Goal: Ask a question: Seek information or help from site administrators or community

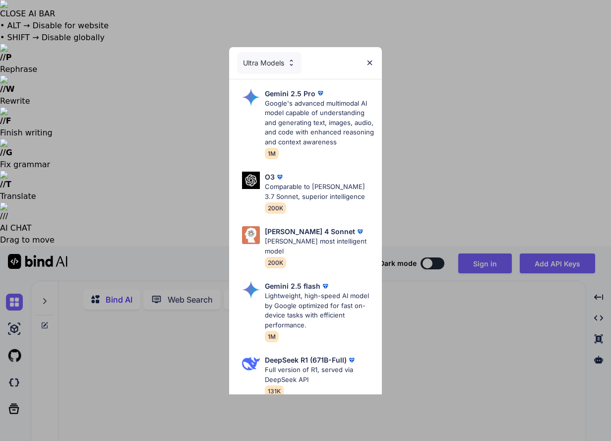
drag, startPoint x: 370, startPoint y: 62, endPoint x: 402, endPoint y: 55, distance: 33.1
click at [370, 62] on img at bounding box center [369, 62] width 8 height 8
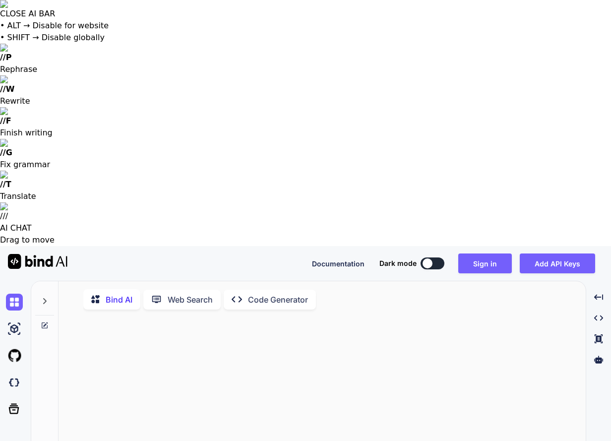
type textarea "x"
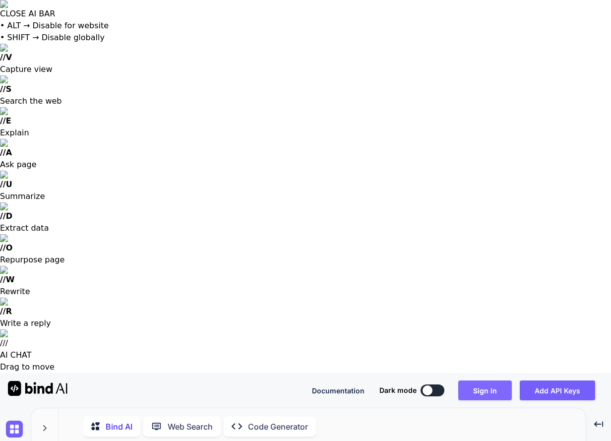
click at [476, 380] on button "Sign in" at bounding box center [485, 390] width 54 height 20
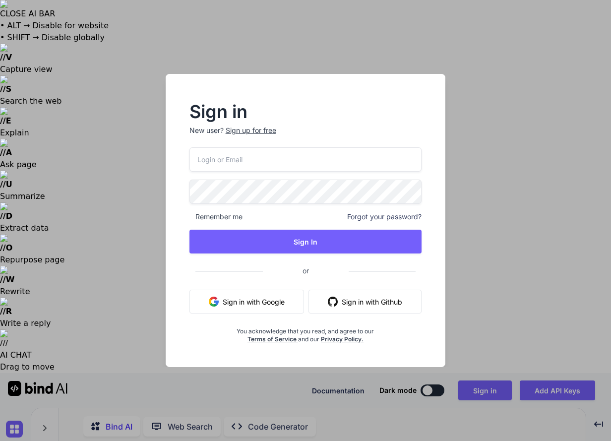
click at [276, 158] on input "email" at bounding box center [305, 159] width 232 height 24
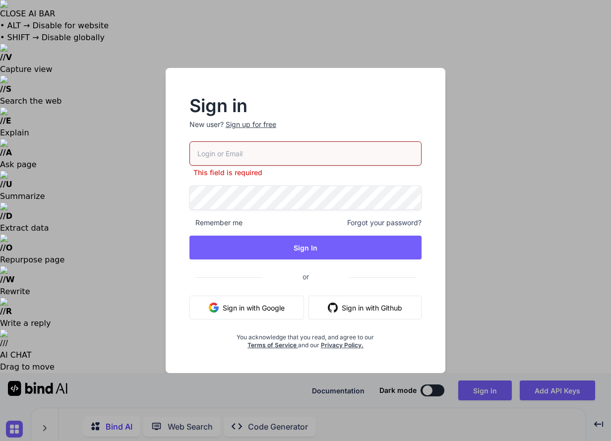
type input "[EMAIL_ADDRESS][DOMAIN_NAME]"
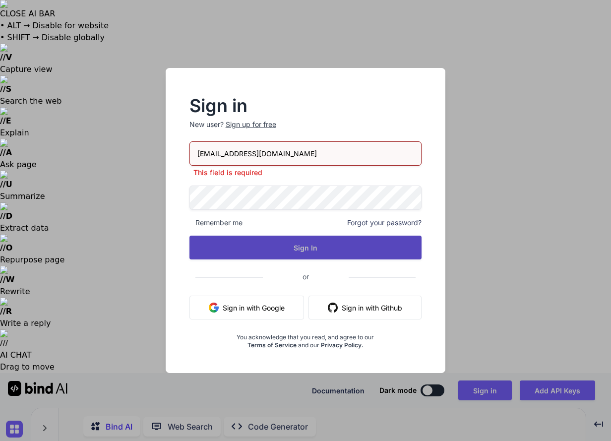
drag, startPoint x: 302, startPoint y: 251, endPoint x: 400, endPoint y: 240, distance: 99.2
click at [302, 251] on button "Sign In" at bounding box center [305, 247] width 232 height 24
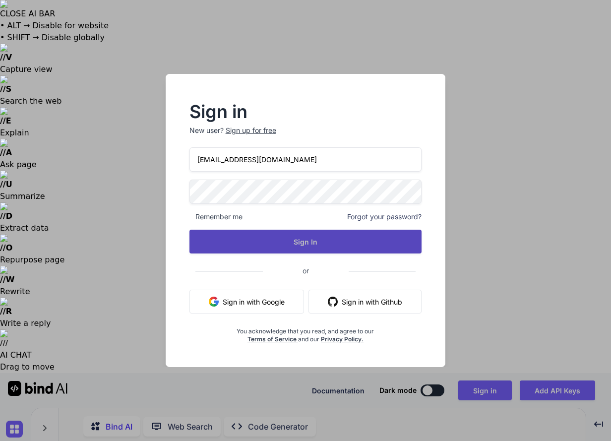
click at [302, 242] on button "Sign In" at bounding box center [305, 241] width 232 height 24
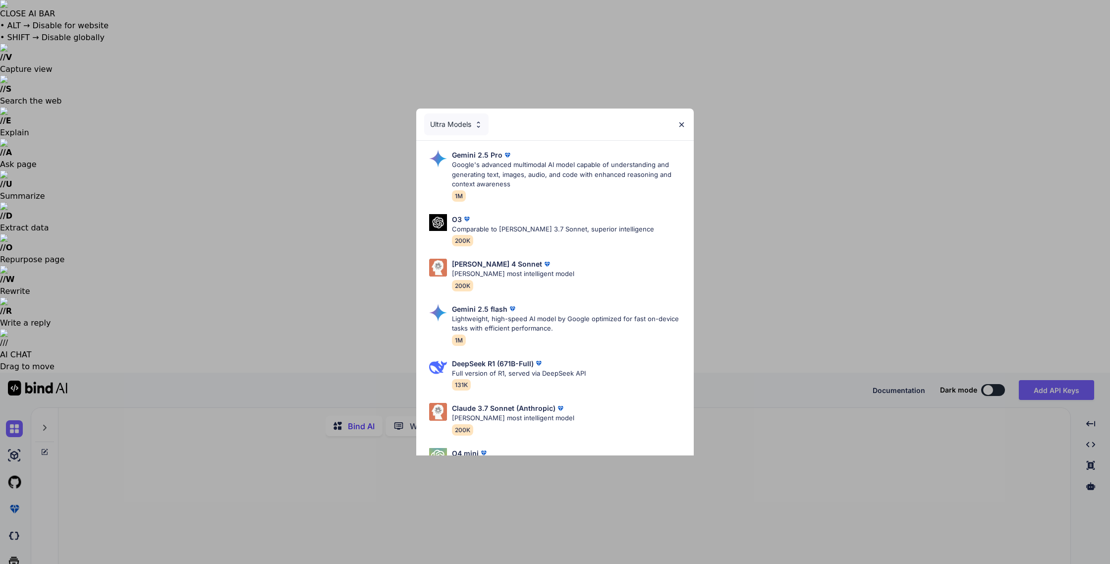
click at [610, 124] on img at bounding box center [681, 124] width 8 height 8
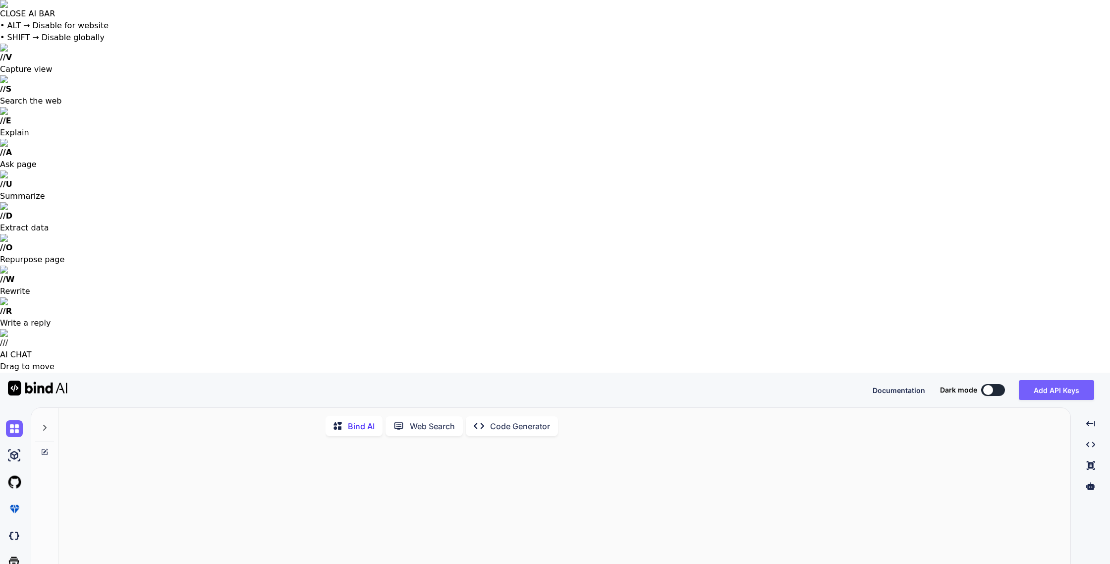
click at [46, 424] on icon at bounding box center [45, 428] width 8 height 8
click at [146, 420] on div at bounding box center [141, 427] width 26 height 14
click at [151, 423] on icon at bounding box center [150, 427] width 8 height 8
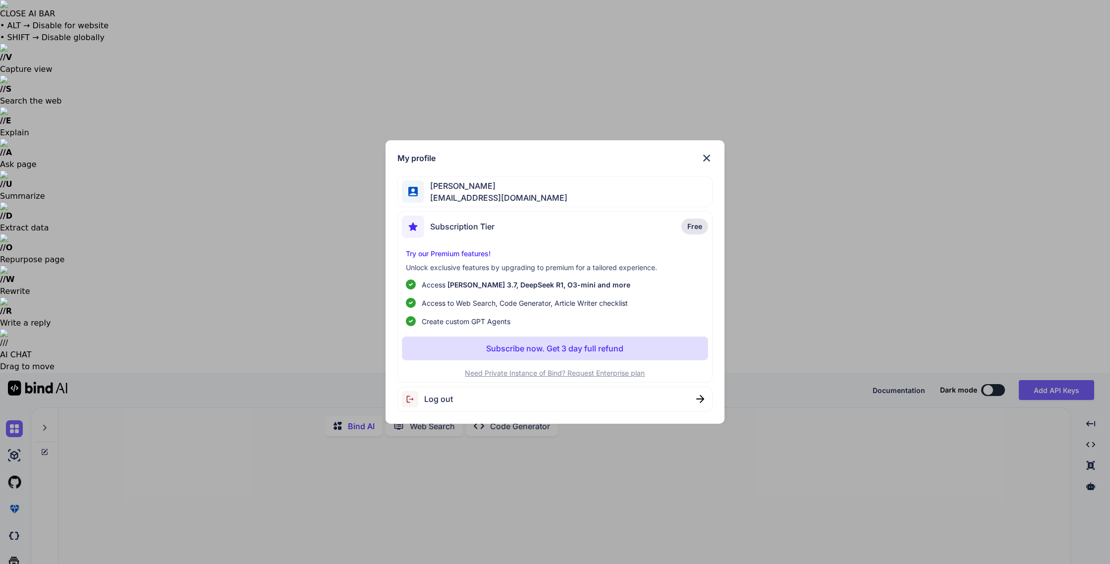
drag, startPoint x: 707, startPoint y: 158, endPoint x: 702, endPoint y: 171, distance: 14.6
click at [610, 158] on img at bounding box center [707, 158] width 12 height 12
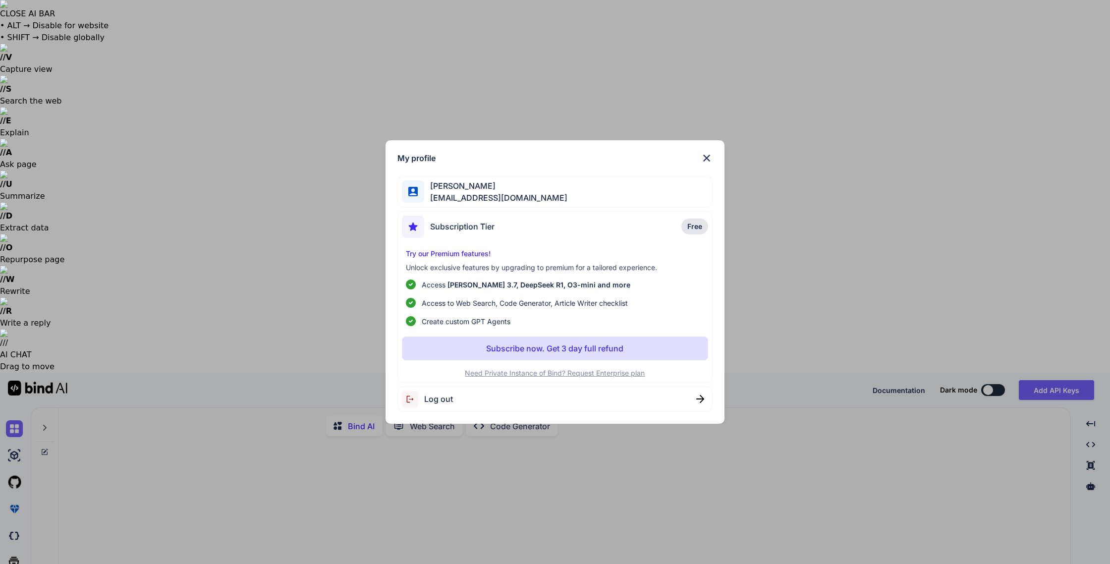
click at [438, 398] on span "Log out" at bounding box center [438, 399] width 29 height 12
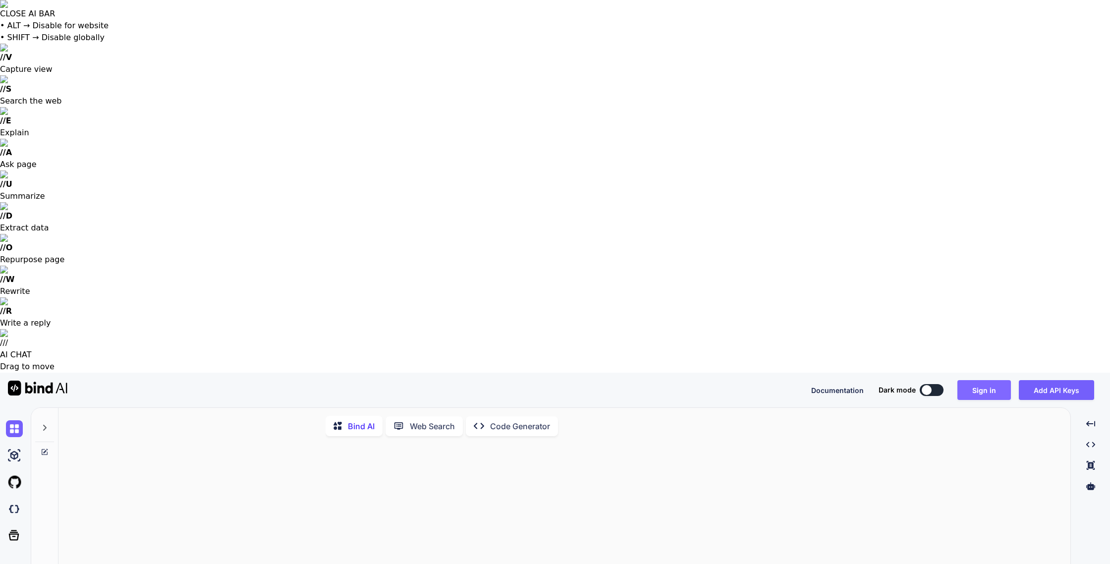
click at [610, 380] on button "Sign in" at bounding box center [984, 390] width 54 height 20
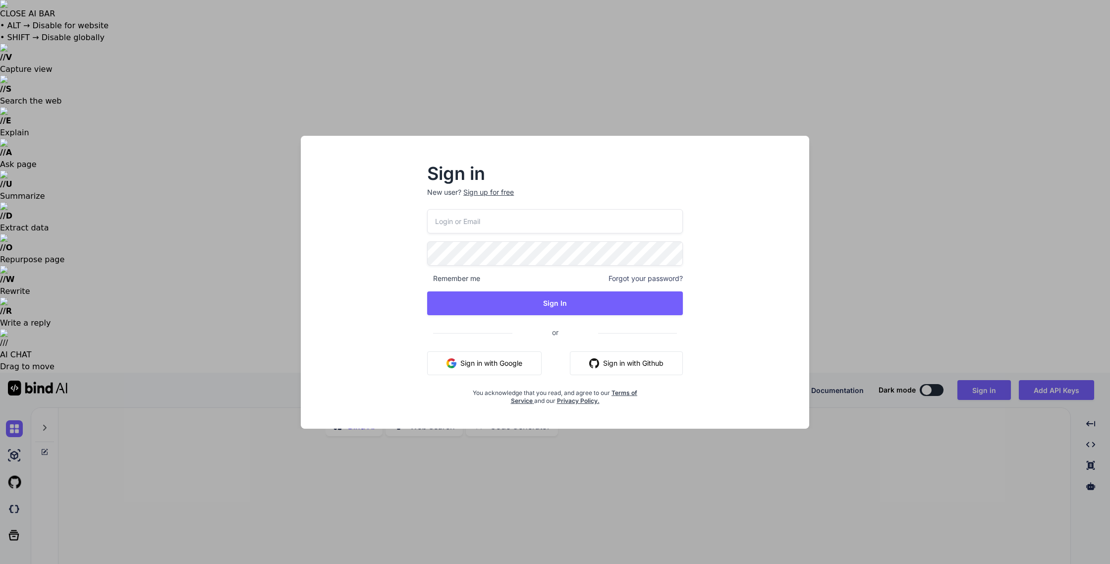
click at [557, 220] on input "email" at bounding box center [555, 221] width 256 height 24
type input "[EMAIL_ADDRESS][DOMAIN_NAME]"
drag, startPoint x: 754, startPoint y: 260, endPoint x: 731, endPoint y: 276, distance: 27.8
click at [610, 261] on div "Sign in New user? Sign up for free thommyhilft@gmx.de Remember me Forgot your p…" at bounding box center [555, 291] width 493 height 275
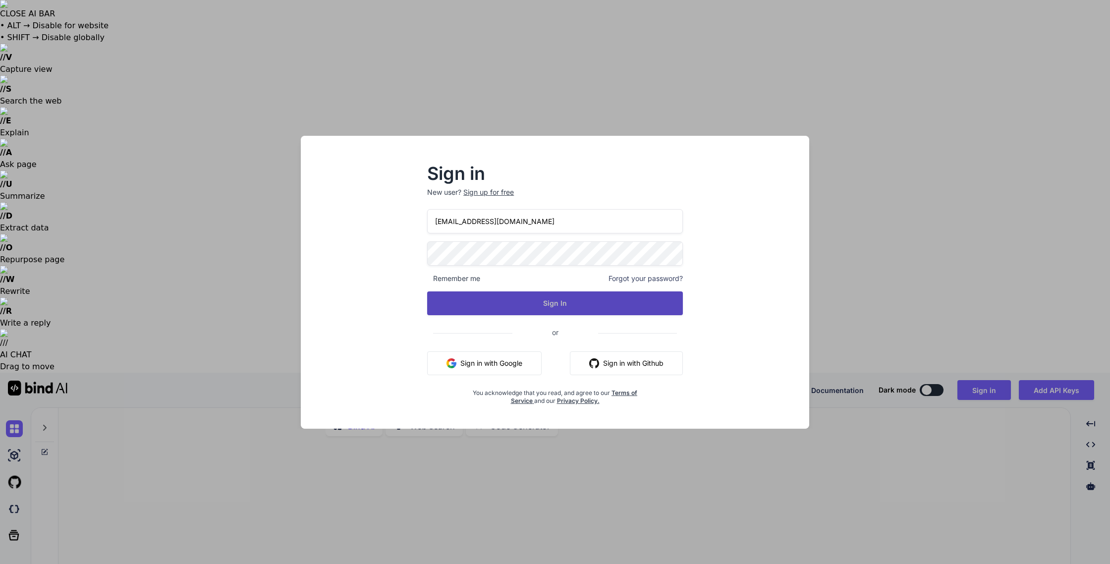
click at [555, 308] on button "Sign In" at bounding box center [555, 303] width 256 height 24
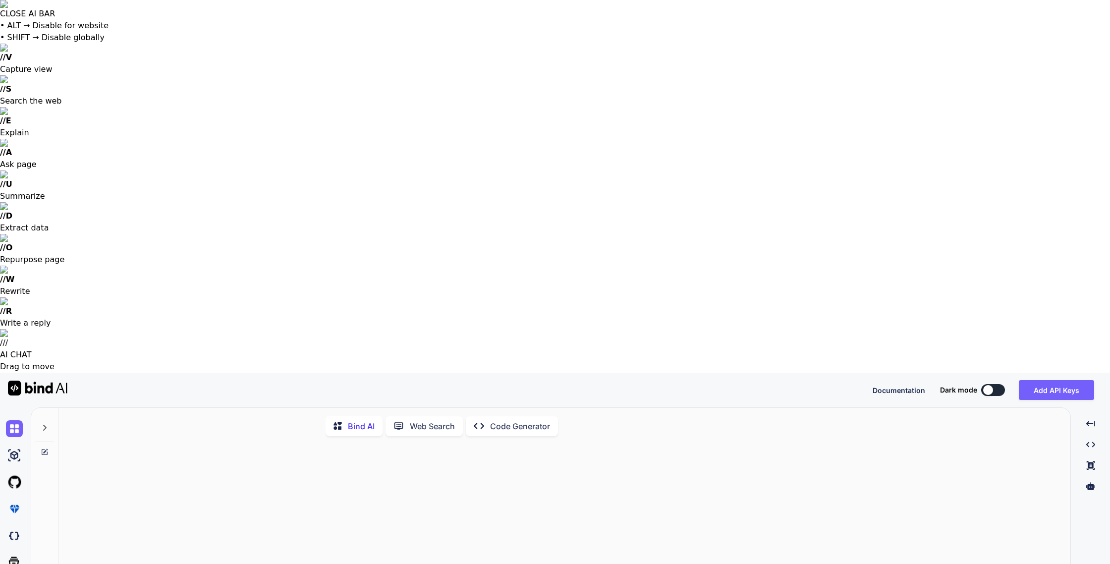
click at [47, 424] on icon at bounding box center [45, 428] width 8 height 8
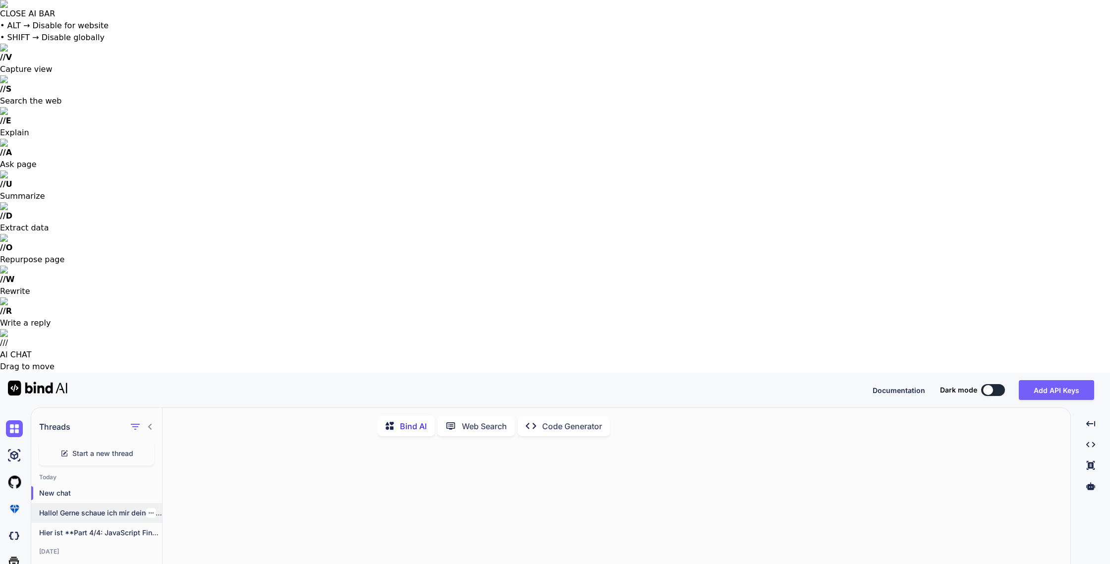
click at [77, 440] on p "Hallo! Gerne schaue ich mir deinen Code..." at bounding box center [100, 513] width 123 height 10
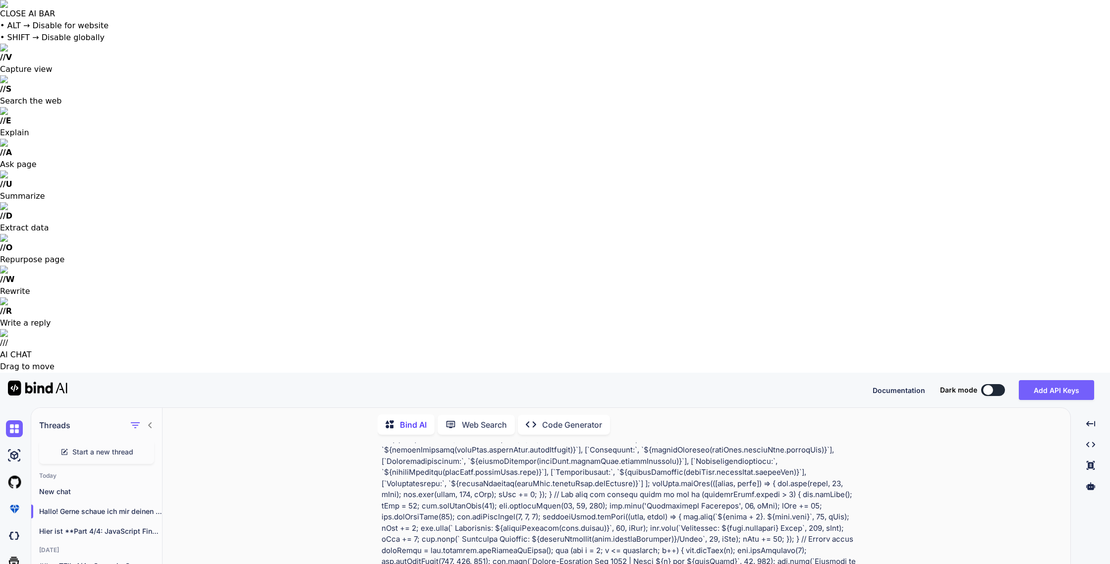
scroll to position [11600, 0]
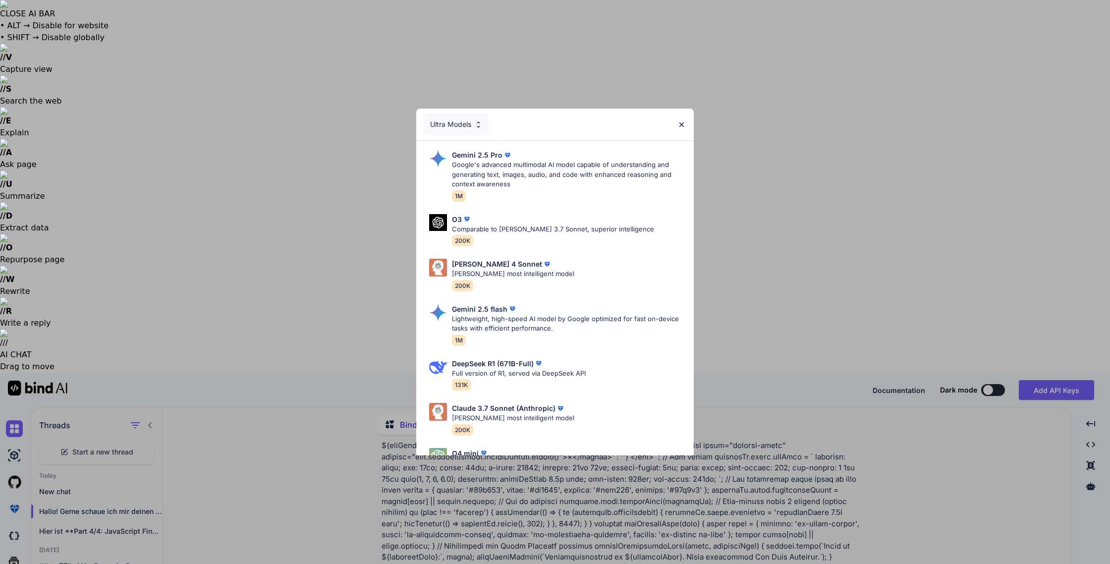
click at [483, 164] on p "Google's advanced multimodal AI model capable of understanding and generating t…" at bounding box center [569, 174] width 234 height 29
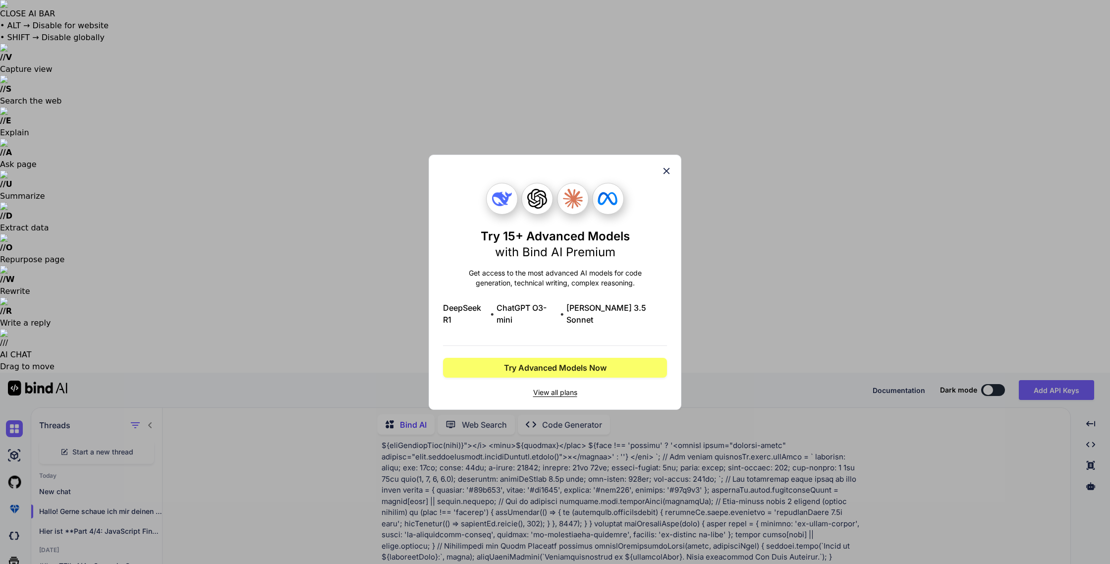
click at [610, 174] on icon at bounding box center [666, 171] width 11 height 11
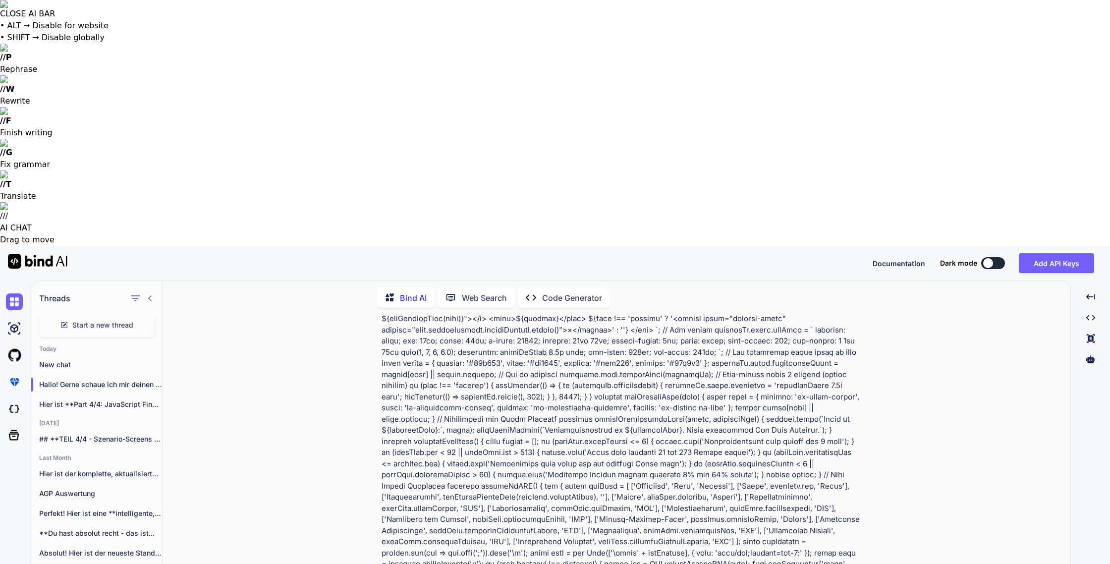
type textarea "bitte nochmal - wir wurden unterbrochen"
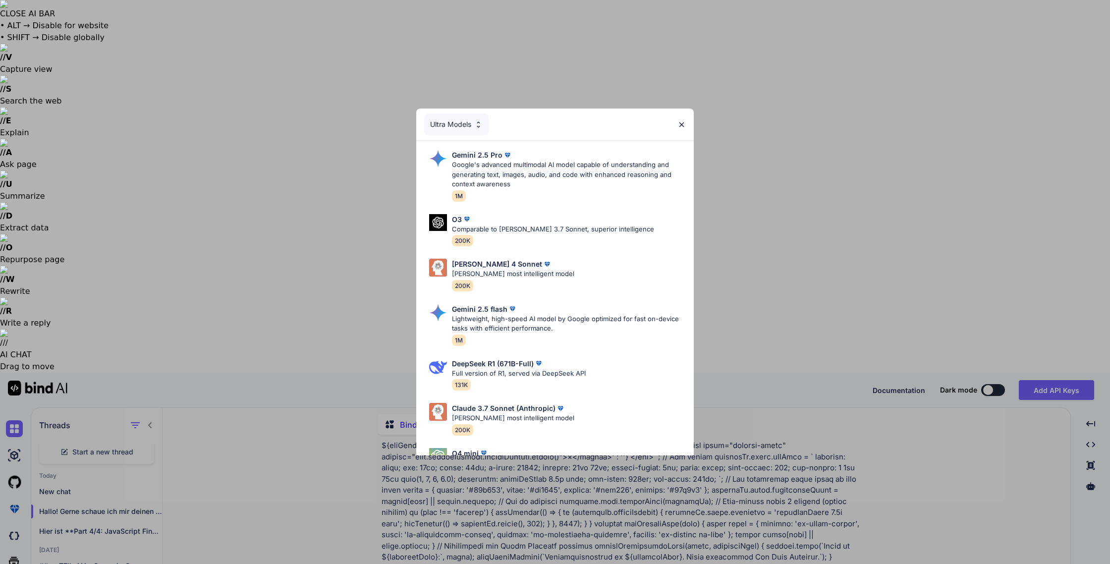
click at [479, 168] on p "Google's advanced multimodal AI model capable of understanding and generating t…" at bounding box center [569, 174] width 234 height 29
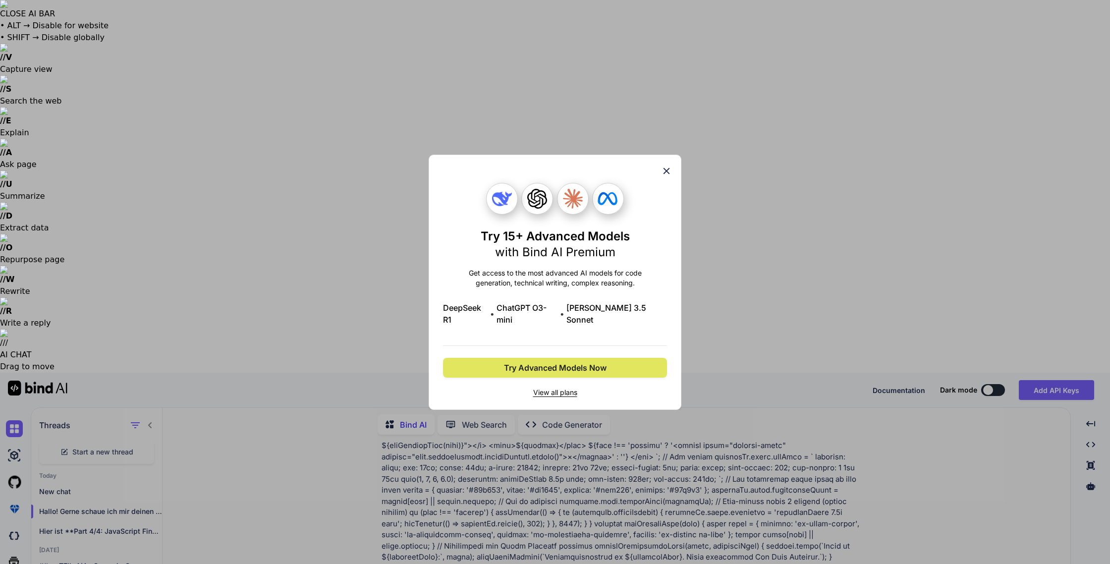
click at [573, 363] on span "Try Advanced Models Now" at bounding box center [555, 368] width 103 height 12
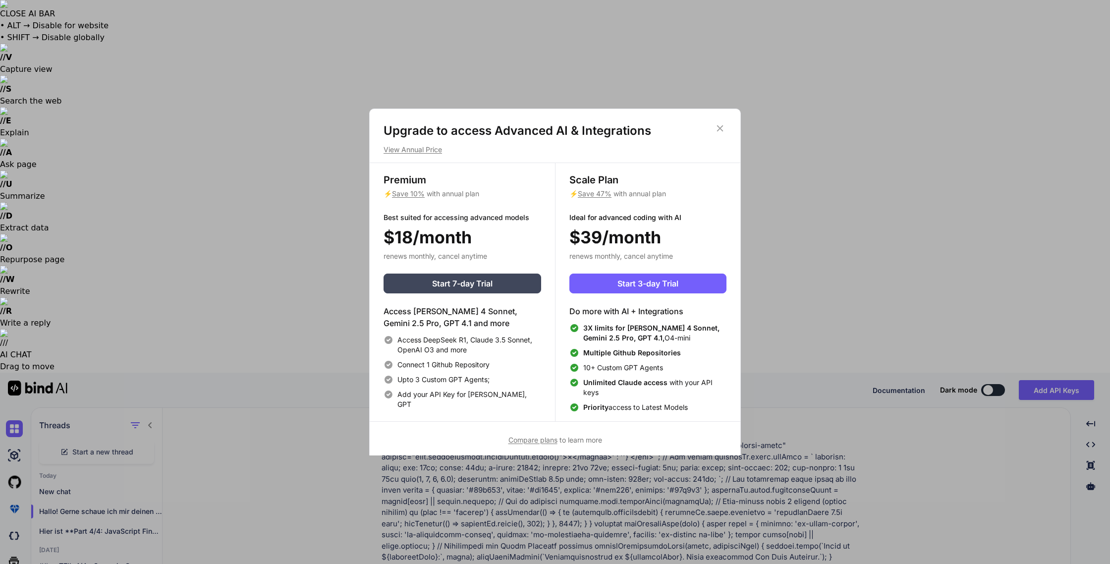
click at [610, 129] on icon at bounding box center [720, 128] width 11 height 11
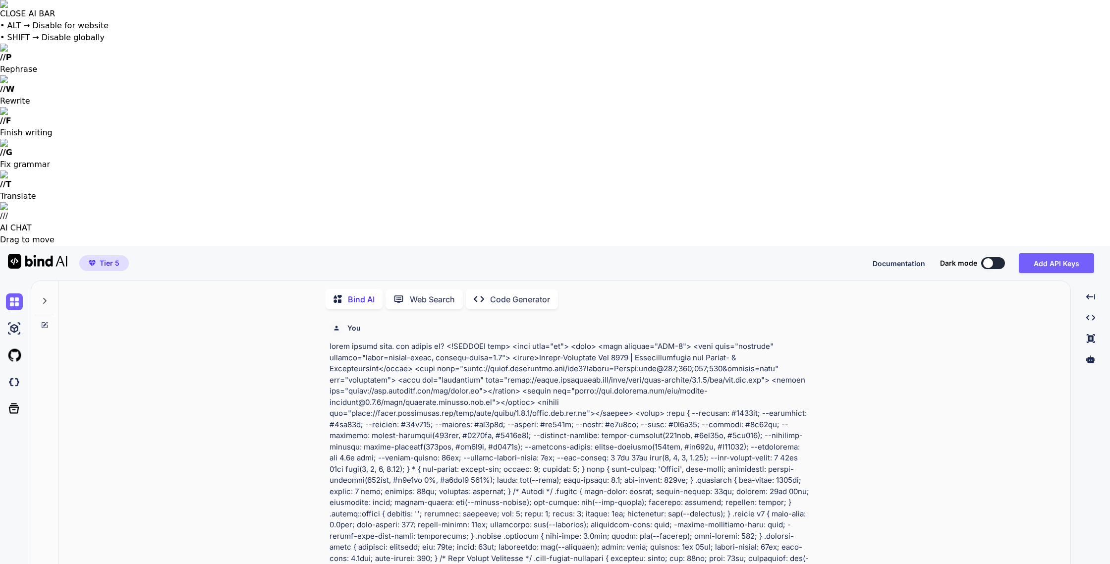
scroll to position [4, 0]
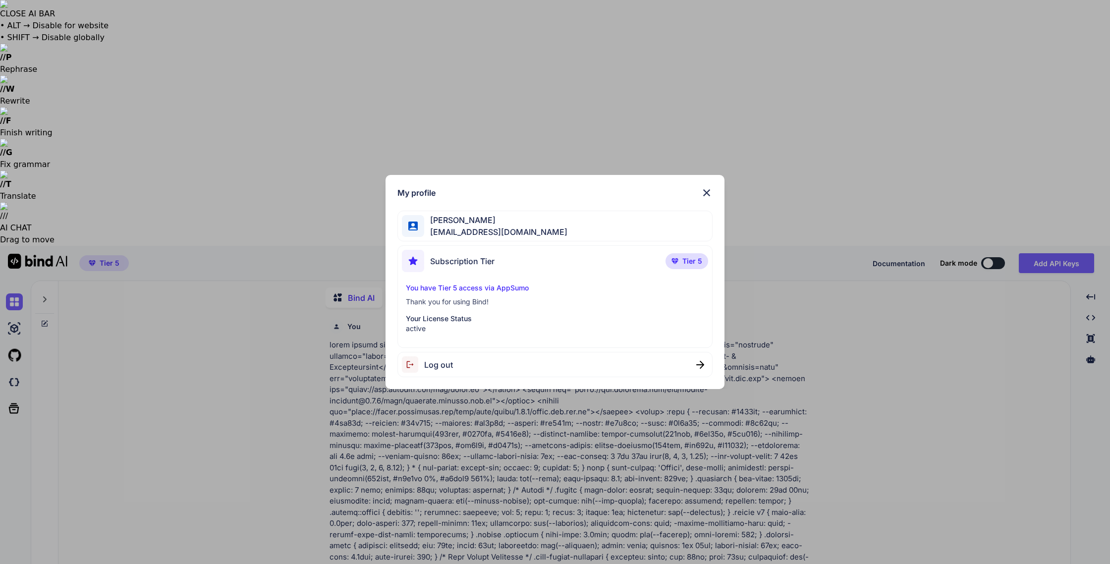
click at [705, 192] on img at bounding box center [707, 193] width 12 height 12
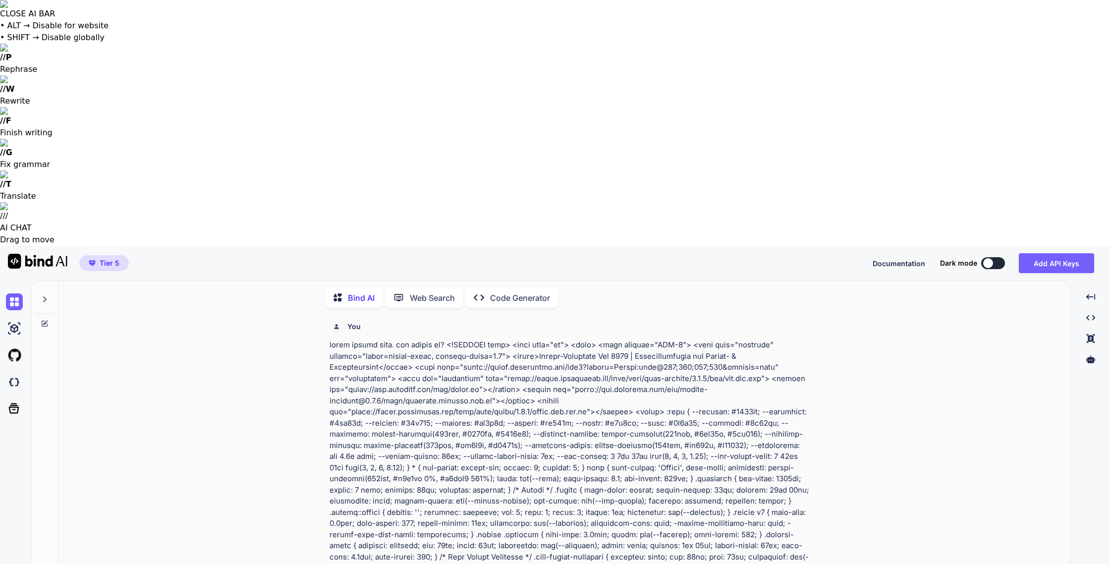
drag, startPoint x: 498, startPoint y: 508, endPoint x: 462, endPoint y: 525, distance: 39.0
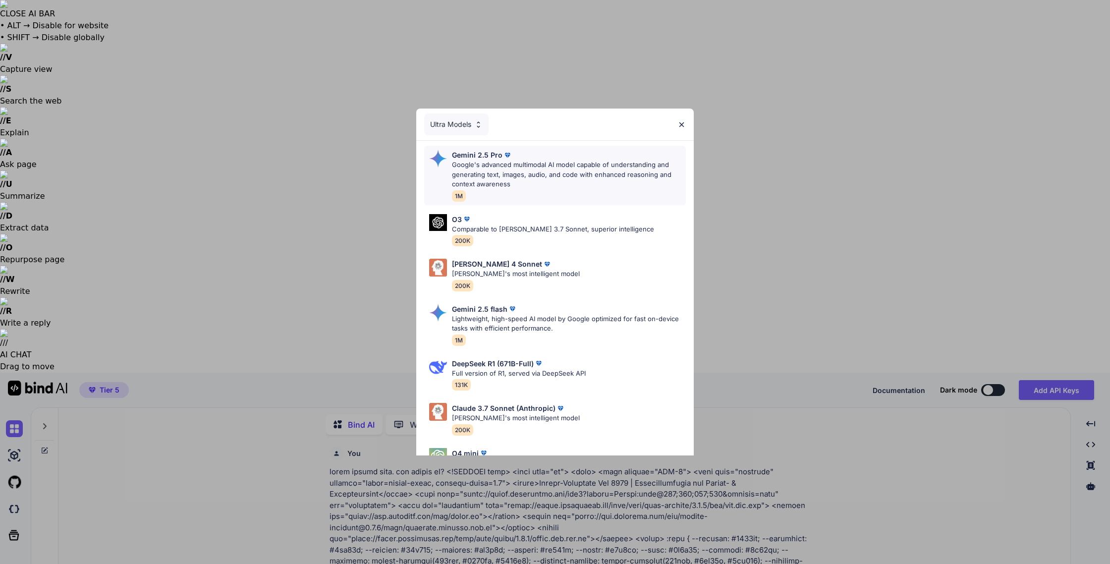
click at [514, 172] on p "Google's advanced multimodal AI model capable of understanding and generating t…" at bounding box center [569, 174] width 234 height 29
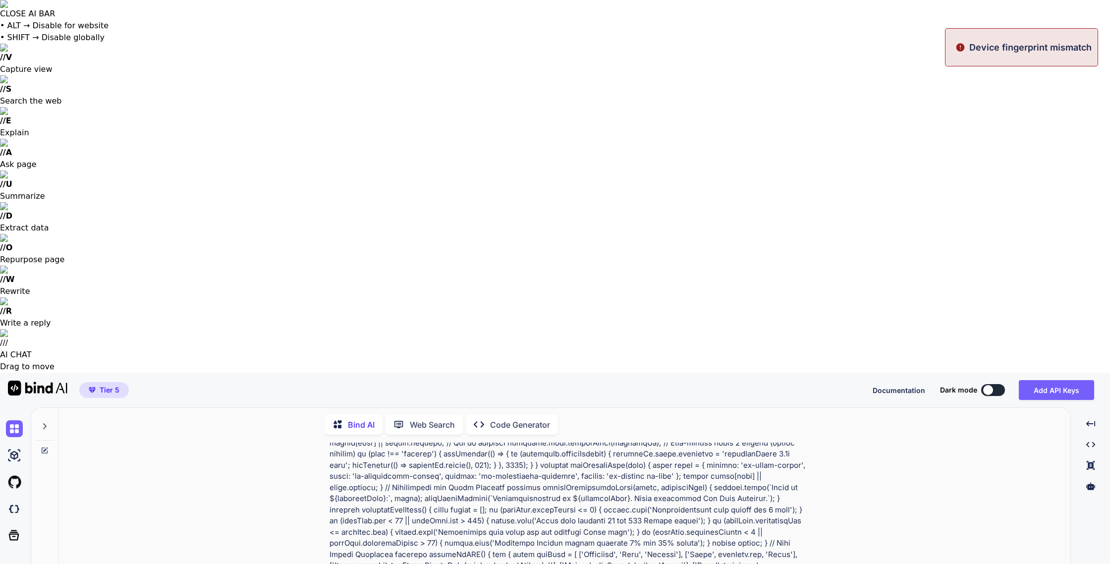
scroll to position [11669, 0]
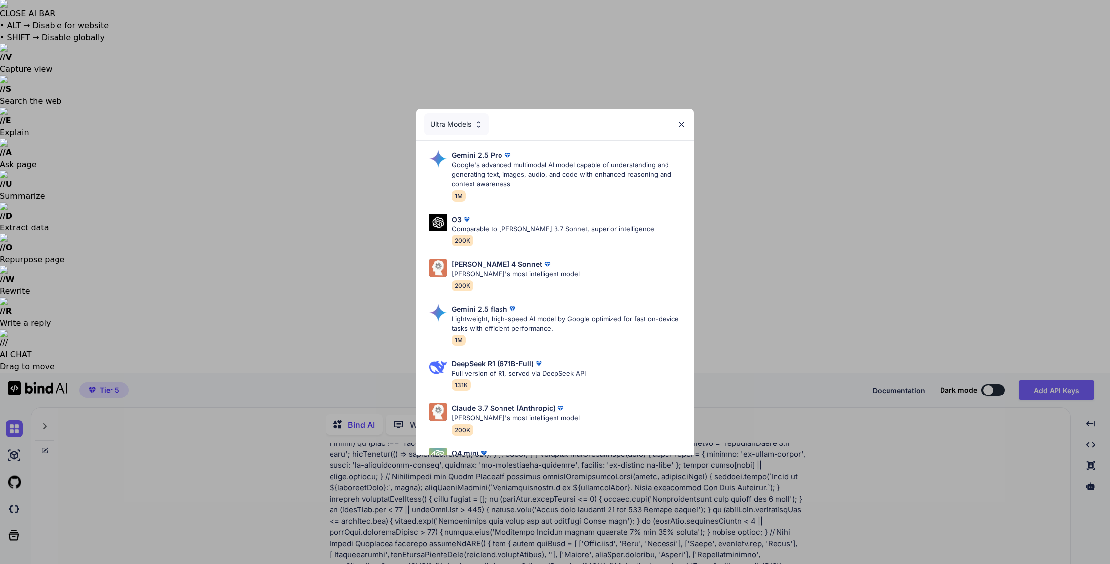
drag, startPoint x: 502, startPoint y: 228, endPoint x: 507, endPoint y: 226, distance: 6.1
click at [502, 228] on p "Comparable to [PERSON_NAME] 3.7 Sonnet, superior intelligence" at bounding box center [553, 229] width 202 height 10
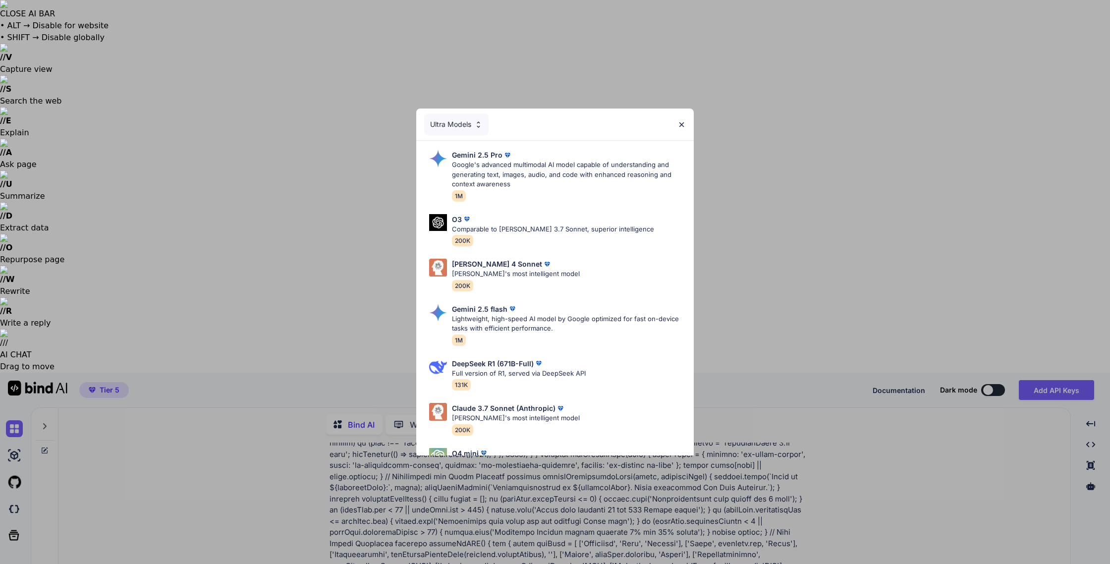
click at [510, 377] on p "Full version of R1, served via DeepSeek API" at bounding box center [519, 374] width 134 height 10
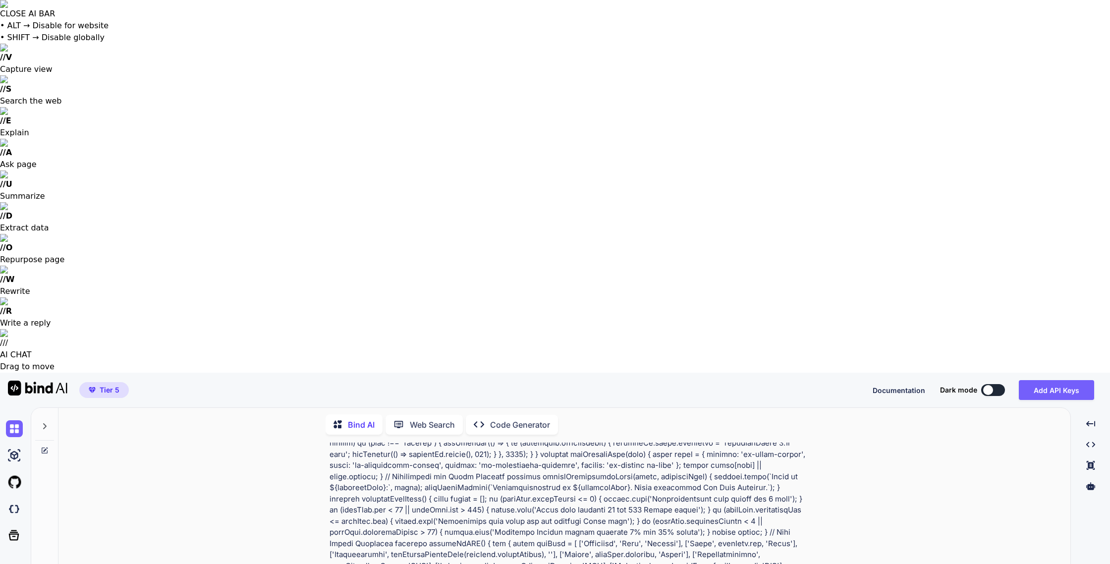
type textarea "x"
